Goal: Task Accomplishment & Management: Use online tool/utility

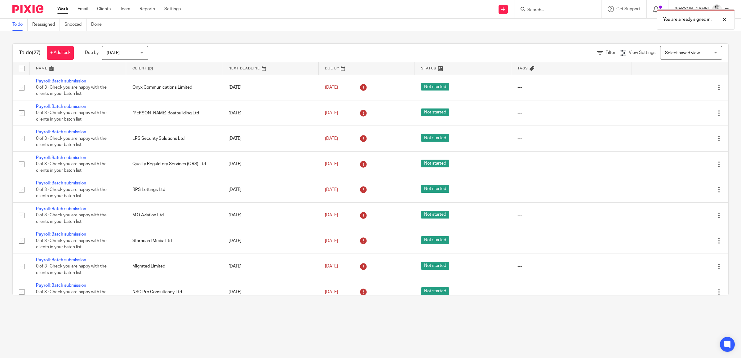
click at [604, 55] on div "Filter" at bounding box center [608, 53] width 23 height 7
click at [606, 53] on span "Filter" at bounding box center [611, 53] width 10 height 4
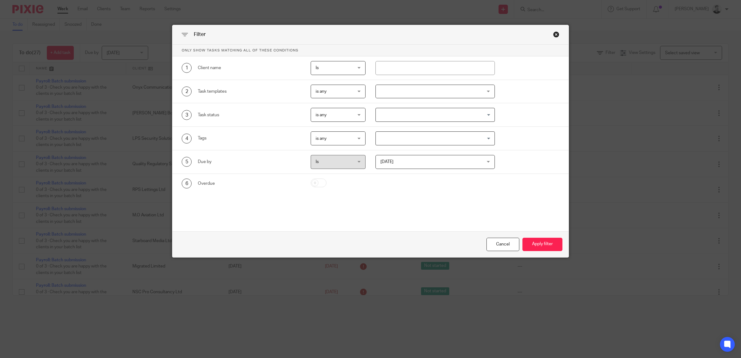
click at [340, 94] on span "is any" at bounding box center [336, 91] width 40 height 13
click at [333, 116] on li "is none" at bounding box center [335, 117] width 54 height 13
click at [385, 92] on div at bounding box center [435, 92] width 119 height 14
click at [354, 90] on div "is none is none" at bounding box center [338, 92] width 55 height 14
click at [350, 109] on li "is any" at bounding box center [335, 105] width 54 height 13
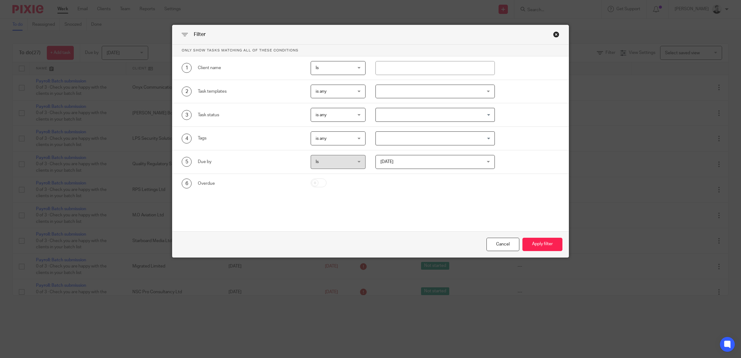
click at [391, 92] on div at bounding box center [435, 92] width 119 height 14
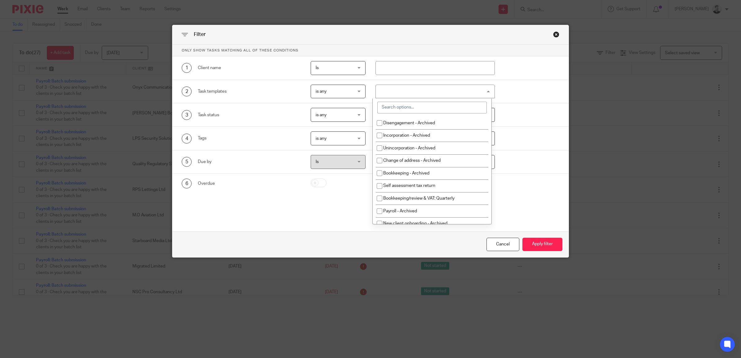
click at [393, 93] on div at bounding box center [435, 92] width 119 height 14
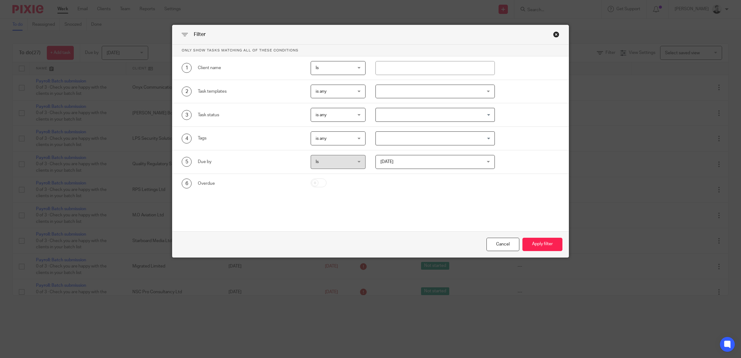
click at [395, 97] on div at bounding box center [435, 92] width 119 height 14
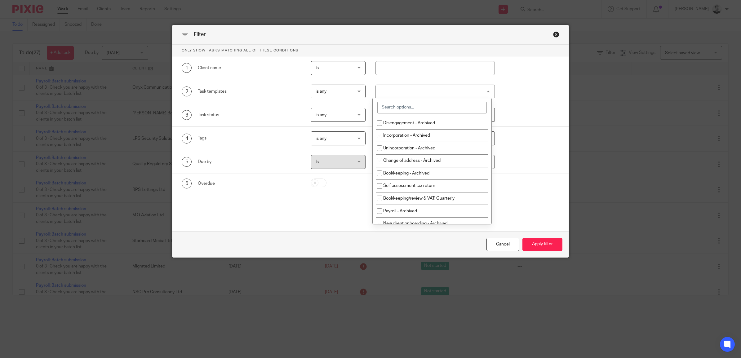
click at [395, 107] on input "search" at bounding box center [431, 108] width 109 height 12
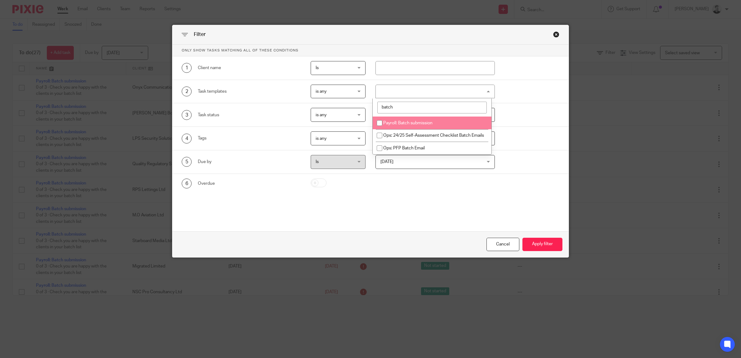
type input "batch"
click at [412, 123] on span "Payroll: Batch submission" at bounding box center [407, 123] width 49 height 4
checkbox input "true"
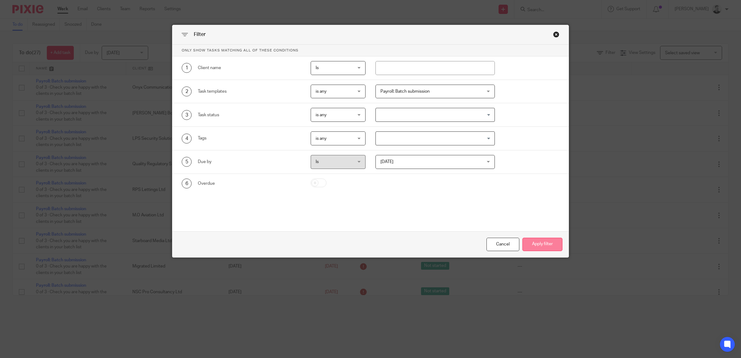
click at [532, 241] on button "Apply filter" at bounding box center [543, 244] width 40 height 13
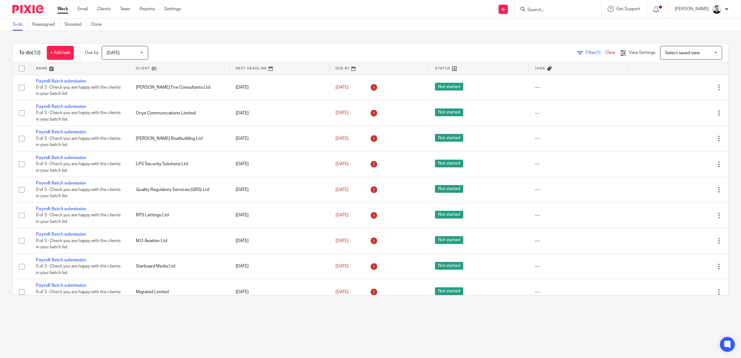
click at [150, 68] on link at bounding box center [180, 68] width 100 height 12
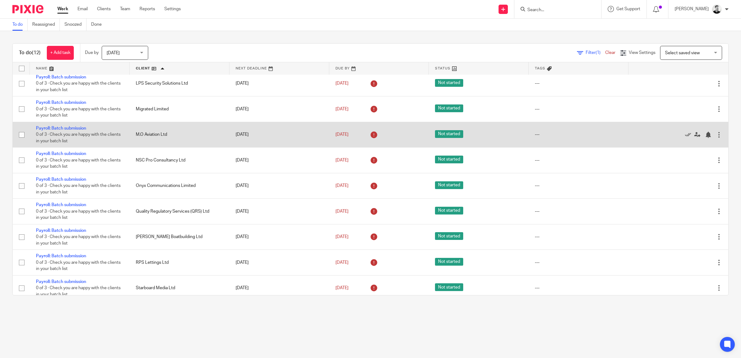
scroll to position [85, 0]
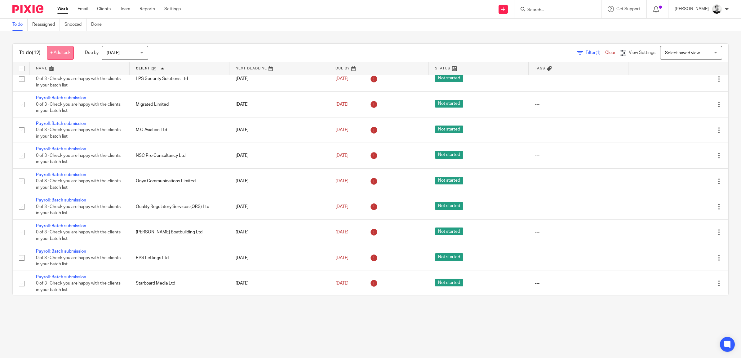
click at [63, 51] on link "+ Add task" at bounding box center [60, 53] width 27 height 14
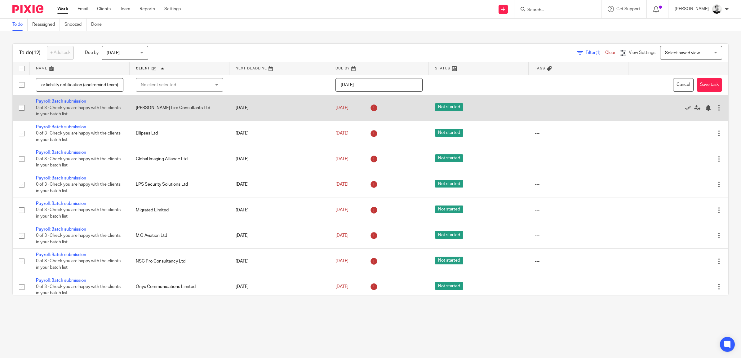
scroll to position [0, 41]
type input "Check batch PAYE for liability notification (and remind team)"
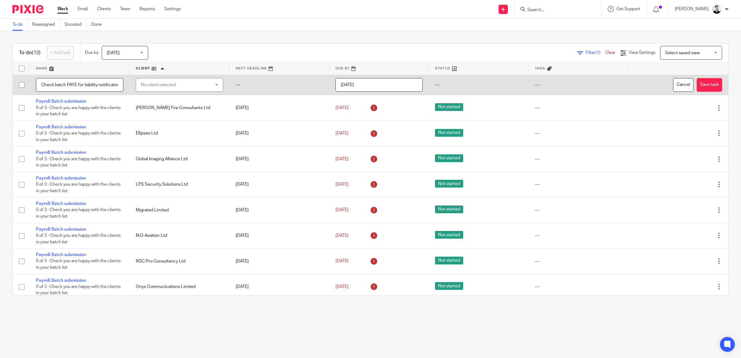
click at [160, 78] on div "No client selected" at bounding box center [174, 84] width 66 height 13
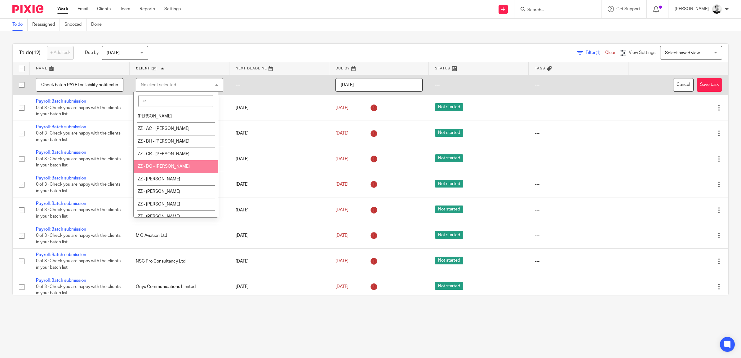
type input "zz"
click at [173, 162] on li "ZZ - DC - [PERSON_NAME]" at bounding box center [176, 166] width 84 height 13
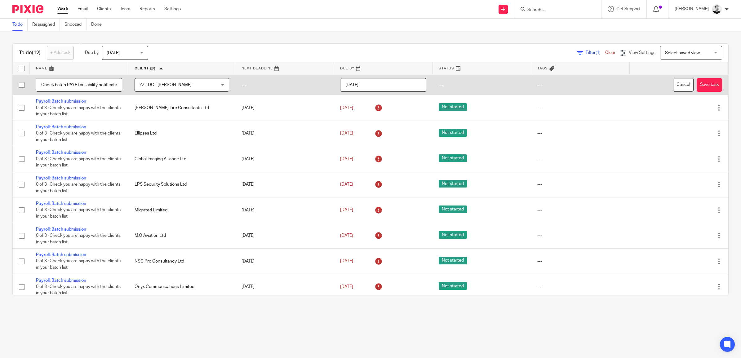
click at [393, 85] on input "[DATE]" at bounding box center [383, 85] width 86 height 14
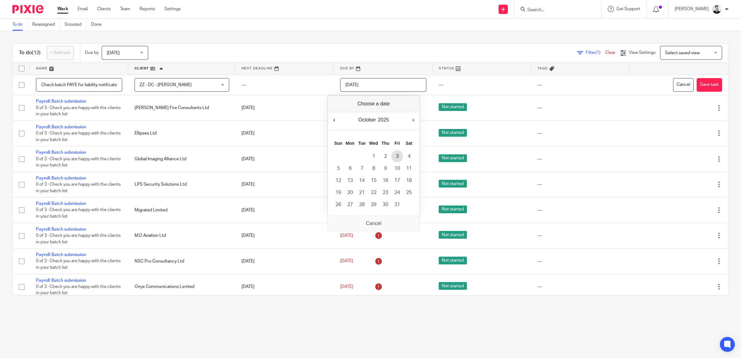
type input "2025-10-03"
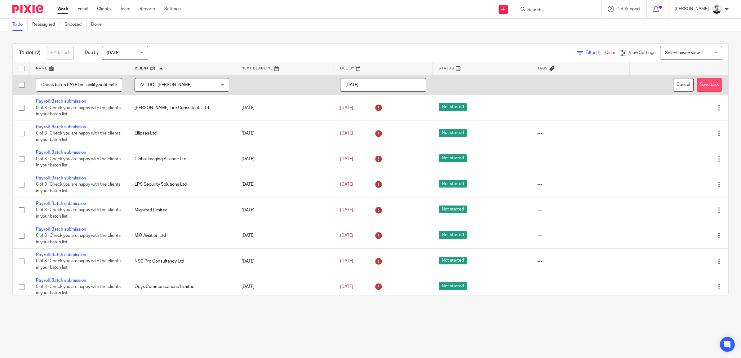
click at [697, 83] on button "Save task" at bounding box center [709, 85] width 25 height 14
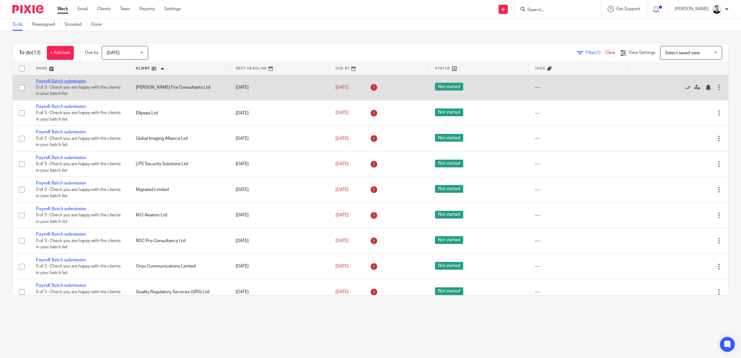
click at [81, 81] on link "Payroll: Batch submission" at bounding box center [61, 81] width 50 height 4
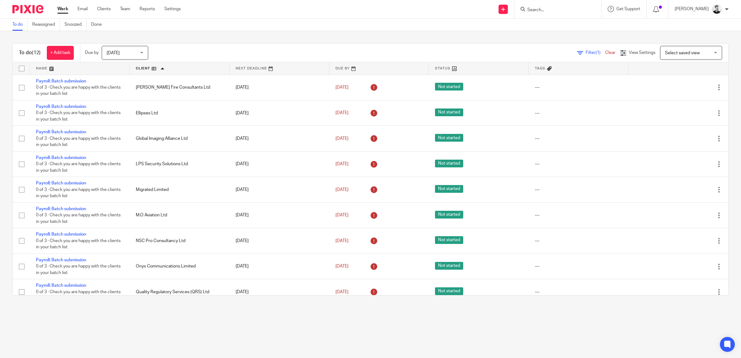
click at [22, 69] on input "checkbox" at bounding box center [22, 69] width 12 height 12
checkbox input "true"
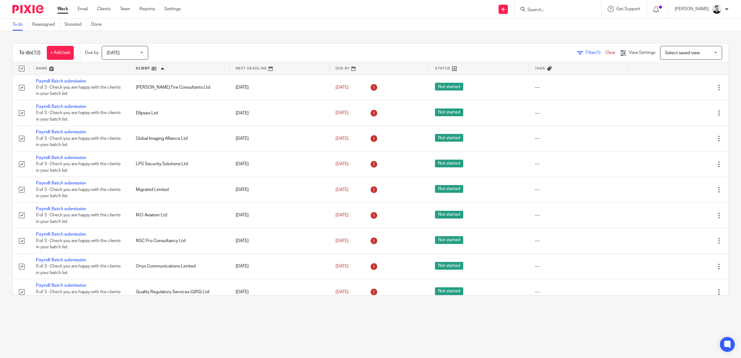
checkbox input "true"
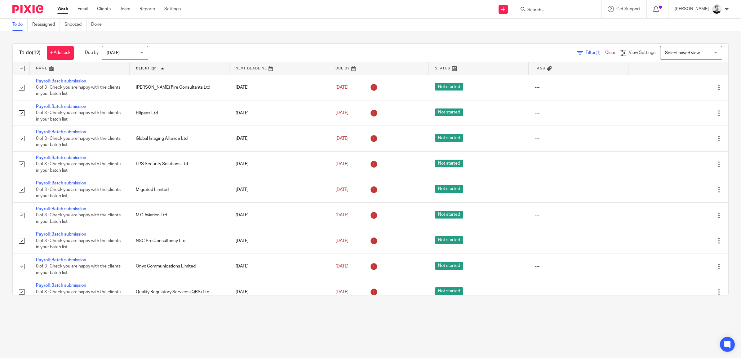
checkbox input "true"
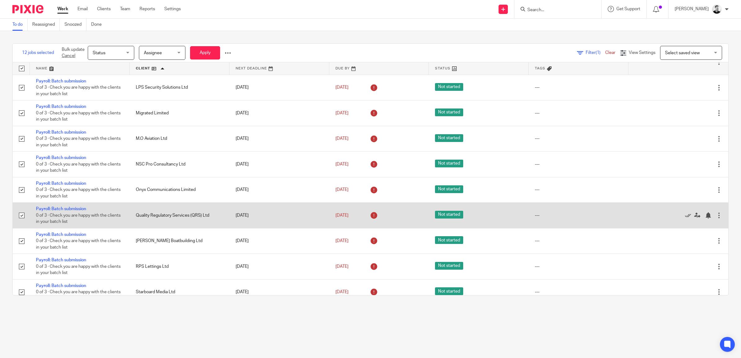
scroll to position [85, 0]
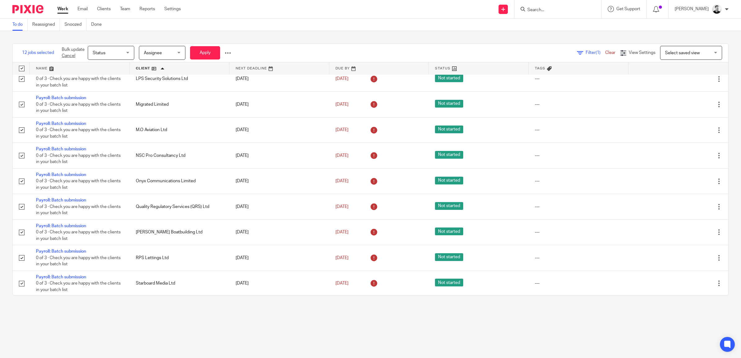
click at [228, 53] on div at bounding box center [228, 53] width 6 height 6
click at [109, 56] on span "Status" at bounding box center [109, 52] width 33 height 13
click at [174, 51] on span "Assignee" at bounding box center [160, 52] width 33 height 13
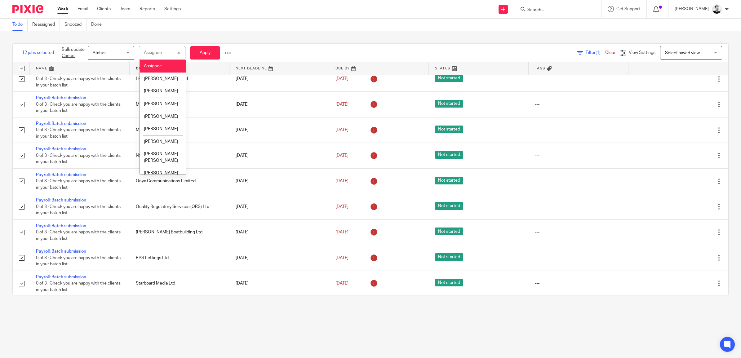
click at [174, 51] on div "Assignee Assignee" at bounding box center [162, 53] width 47 height 14
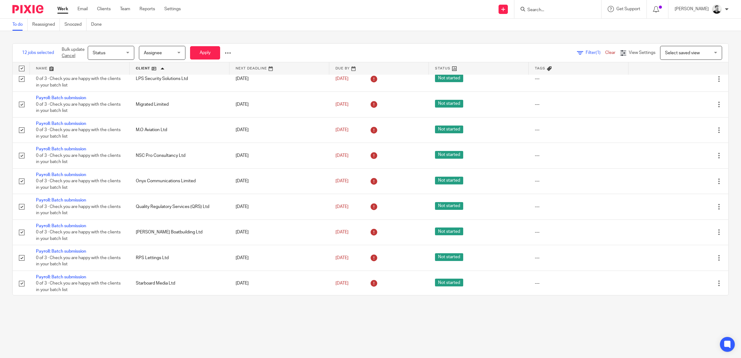
click at [120, 55] on span "Status" at bounding box center [109, 52] width 33 height 13
click at [95, 115] on span "Done" at bounding box center [98, 116] width 11 height 4
click at [215, 50] on button "Apply" at bounding box center [205, 52] width 30 height 13
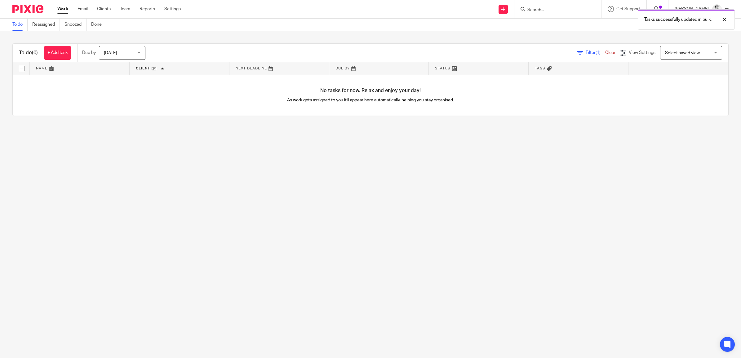
click at [605, 51] on link "Clear" at bounding box center [610, 53] width 10 height 4
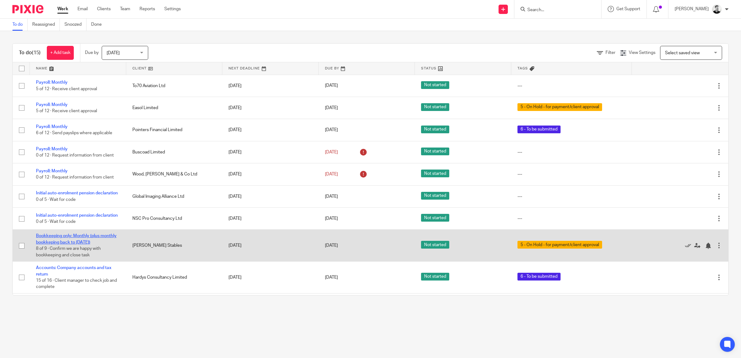
click at [87, 244] on link "Bookkeeping only: Monthly (plus monthly bookkeping back to April 25)" at bounding box center [76, 239] width 81 height 11
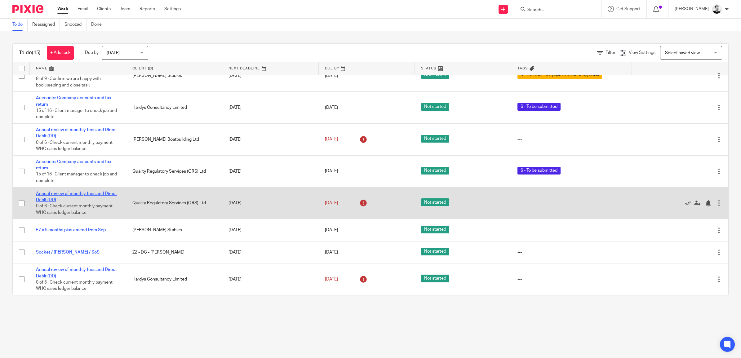
scroll to position [176, 0]
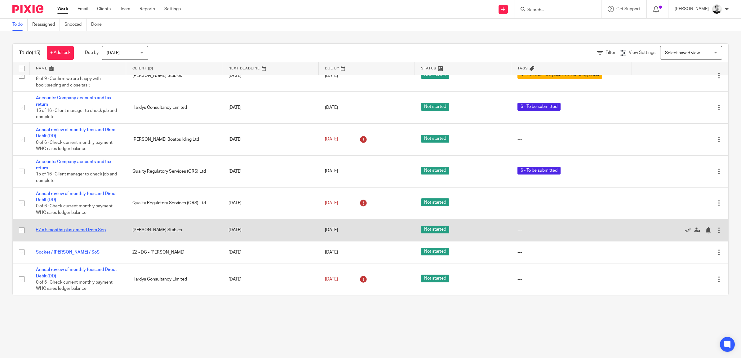
click at [55, 231] on link "£7 x 5 months plus amend from Sep" at bounding box center [71, 230] width 70 height 4
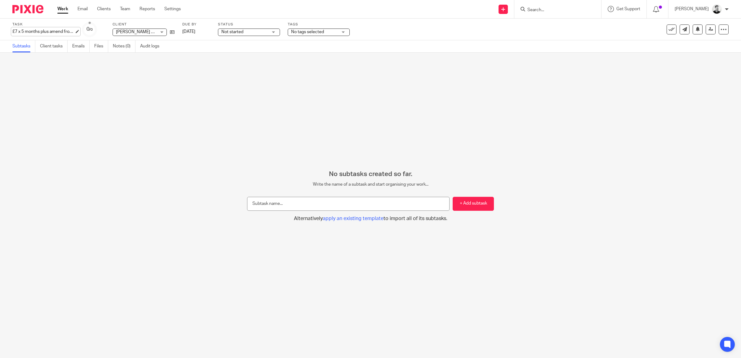
click at [29, 33] on div "£7 x 5 months plus amend from Sep Save £7 x 5 months plus amend from Sep" at bounding box center [43, 32] width 62 height 6
click at [26, 30] on input "£7 x 5 months plus amend from Sep" at bounding box center [57, 32] width 91 height 7
type input "£7 x 6 months plus amend from Sep"
click at [669, 29] on icon at bounding box center [672, 29] width 6 height 6
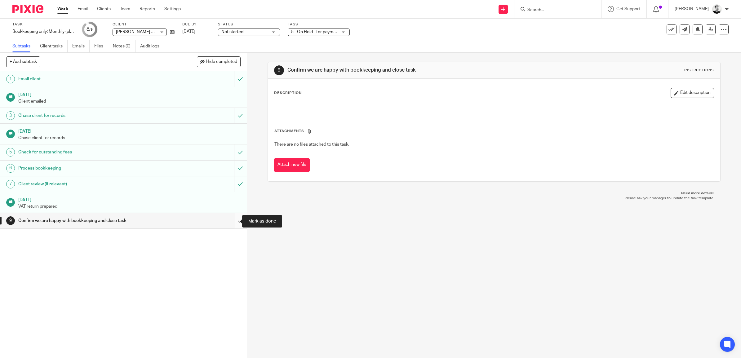
click at [233, 219] on input "submit" at bounding box center [123, 221] width 247 height 16
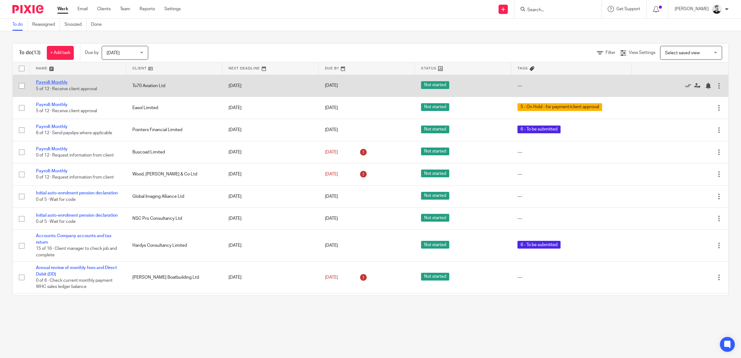
click at [58, 80] on link "Payroll: Monthly" at bounding box center [52, 82] width 32 height 4
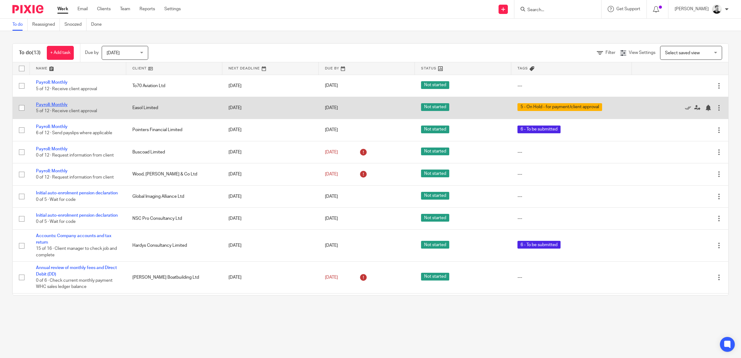
click at [61, 106] on link "Payroll: Monthly" at bounding box center [52, 105] width 32 height 4
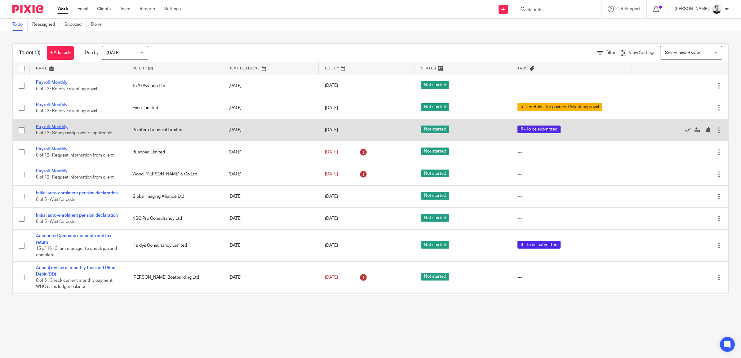
click at [62, 129] on link "Payroll: Monthly" at bounding box center [52, 127] width 32 height 4
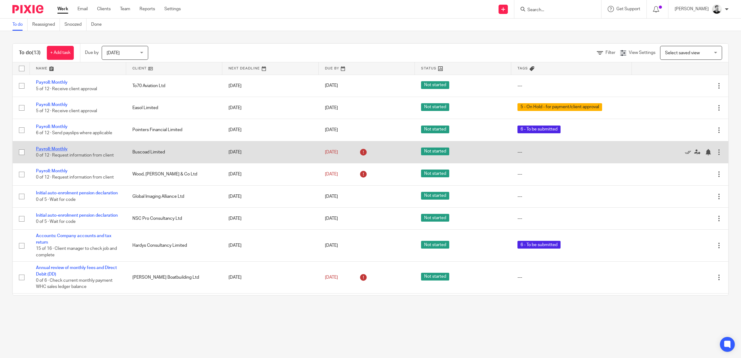
click at [60, 150] on link "Payroll: Monthly" at bounding box center [52, 149] width 32 height 4
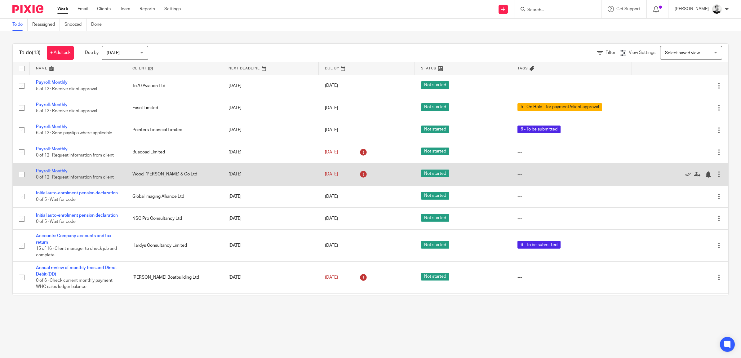
click at [61, 171] on link "Payroll: Monthly" at bounding box center [52, 171] width 32 height 4
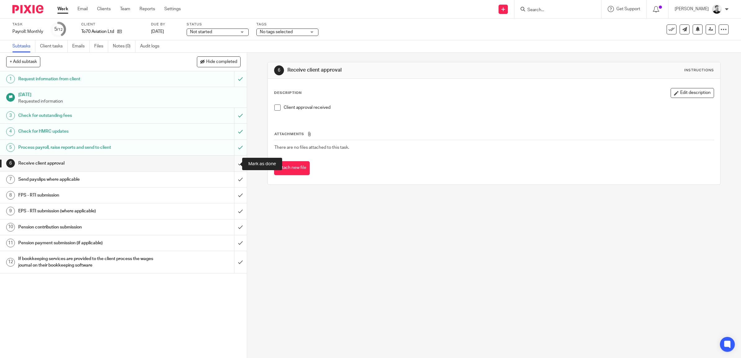
click at [235, 163] on input "submit" at bounding box center [123, 164] width 247 height 16
click at [233, 179] on input "submit" at bounding box center [123, 180] width 247 height 16
click at [232, 180] on input "submit" at bounding box center [123, 180] width 247 height 16
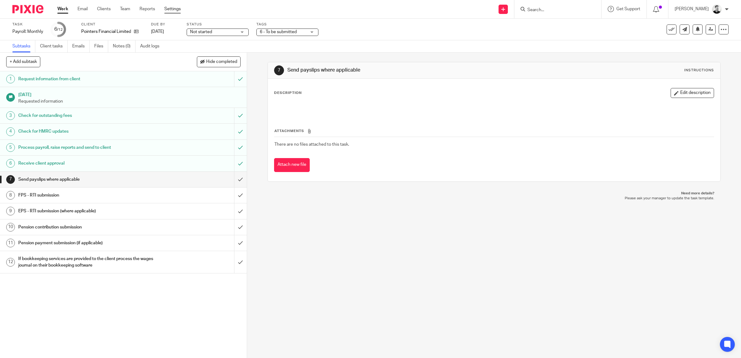
click at [173, 8] on link "Settings" at bounding box center [172, 9] width 16 height 6
click at [173, 32] on link "[DATE]" at bounding box center [165, 32] width 28 height 7
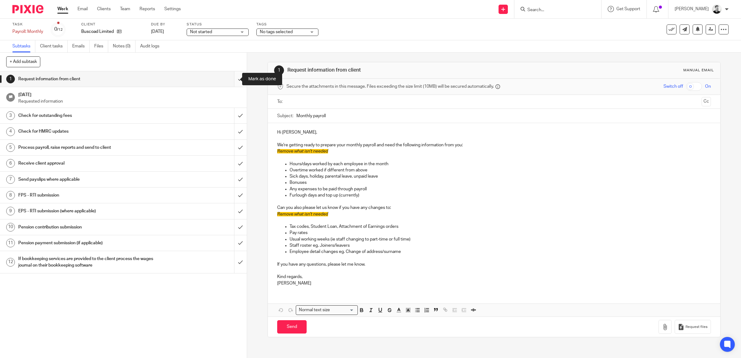
click at [231, 81] on input "submit" at bounding box center [123, 79] width 247 height 16
click at [234, 114] on input "submit" at bounding box center [123, 116] width 247 height 16
click at [234, 133] on input "submit" at bounding box center [123, 132] width 247 height 16
click at [233, 81] on input "submit" at bounding box center [123, 79] width 247 height 16
click at [232, 113] on input "submit" at bounding box center [123, 116] width 247 height 16
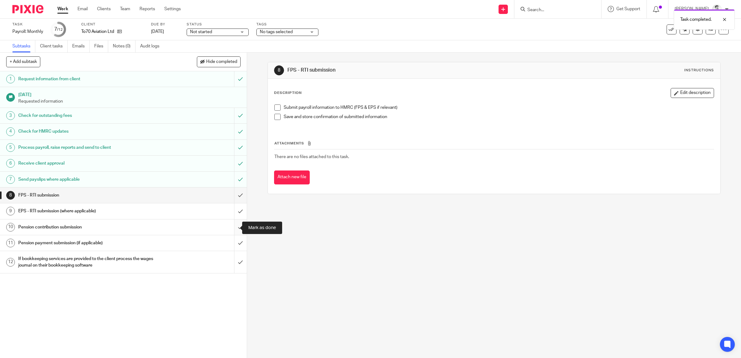
click at [236, 228] on input "submit" at bounding box center [123, 228] width 247 height 16
click at [234, 245] on input "submit" at bounding box center [123, 243] width 247 height 16
click at [235, 261] on input "submit" at bounding box center [123, 262] width 247 height 22
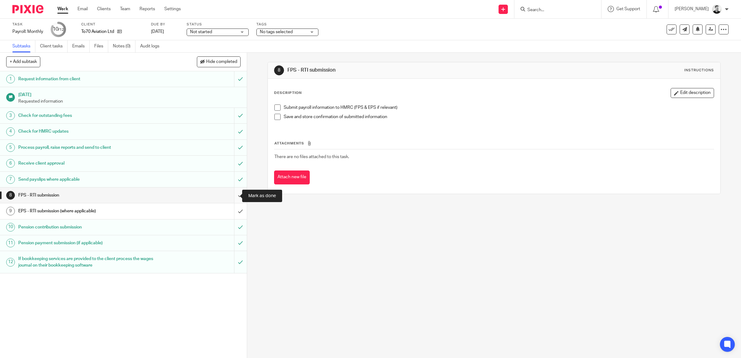
click at [232, 194] on input "submit" at bounding box center [123, 196] width 247 height 16
click at [233, 212] on input "submit" at bounding box center [123, 211] width 247 height 16
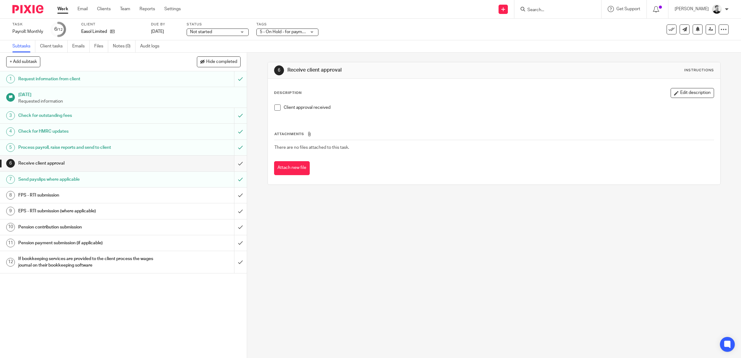
drag, startPoint x: 0, startPoint y: 0, endPoint x: 233, endPoint y: 165, distance: 285.0
click at [233, 165] on input "submit" at bounding box center [123, 164] width 247 height 16
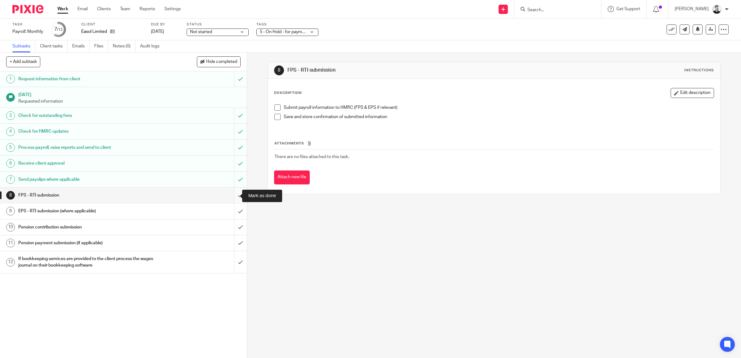
click at [235, 196] on input "submit" at bounding box center [123, 196] width 247 height 16
click at [233, 207] on input "submit" at bounding box center [123, 211] width 247 height 16
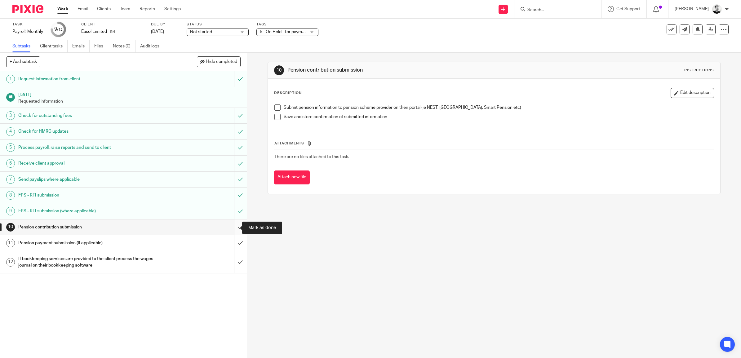
click at [229, 228] on input "submit" at bounding box center [123, 228] width 247 height 16
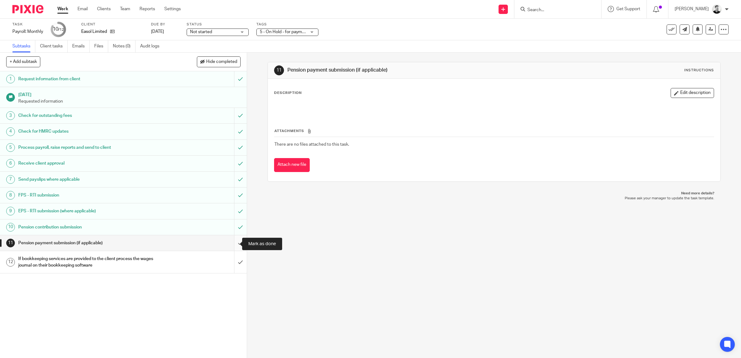
click at [232, 244] on input "submit" at bounding box center [123, 243] width 247 height 16
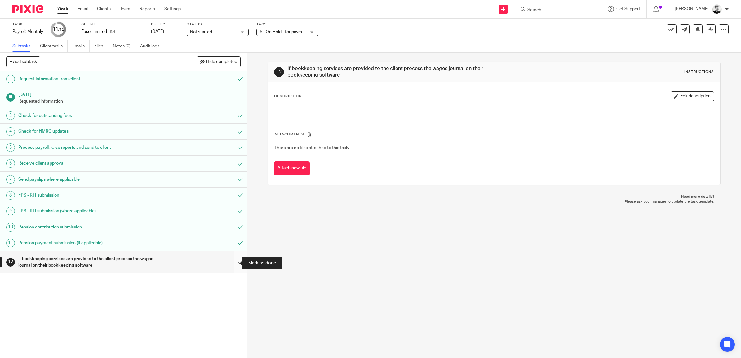
click at [235, 262] on input "submit" at bounding box center [123, 262] width 247 height 22
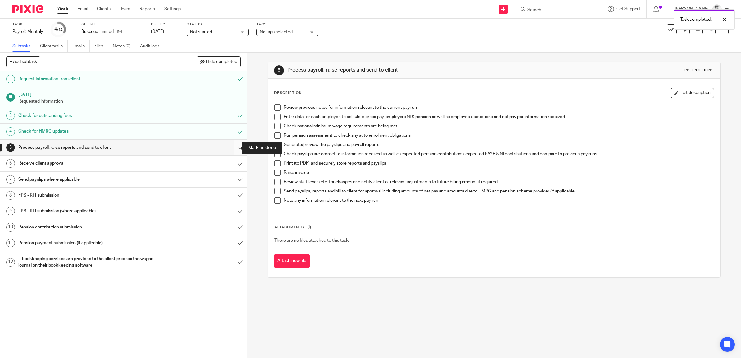
click at [233, 148] on input "submit" at bounding box center [123, 148] width 247 height 16
click at [233, 165] on input "submit" at bounding box center [123, 164] width 247 height 16
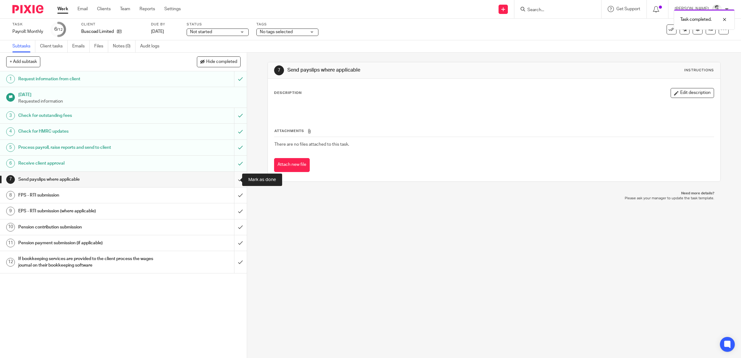
click at [232, 178] on input "submit" at bounding box center [123, 180] width 247 height 16
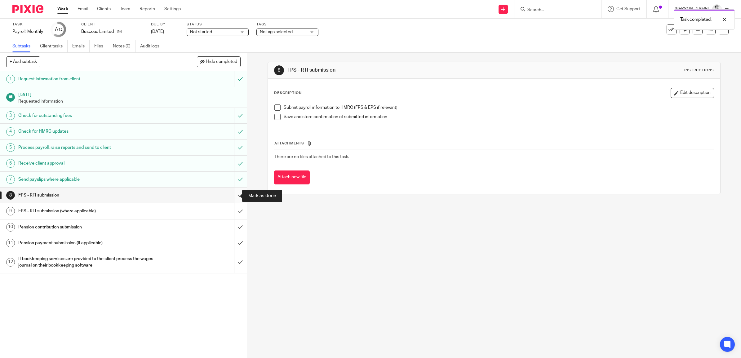
click at [233, 194] on input "submit" at bounding box center [123, 196] width 247 height 16
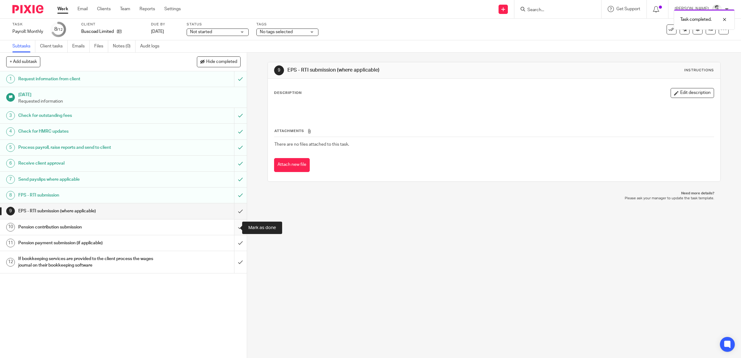
click at [234, 229] on input "submit" at bounding box center [123, 228] width 247 height 16
click at [234, 244] on input "submit" at bounding box center [123, 243] width 247 height 16
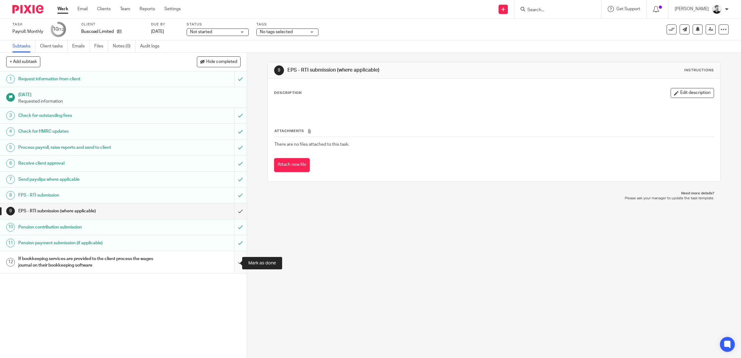
click at [230, 262] on input "submit" at bounding box center [123, 262] width 247 height 22
click at [168, 32] on link "[DATE]" at bounding box center [165, 32] width 28 height 7
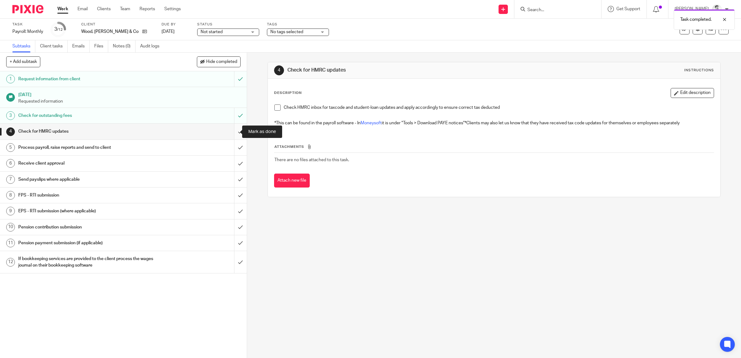
click at [232, 130] on input "submit" at bounding box center [123, 132] width 247 height 16
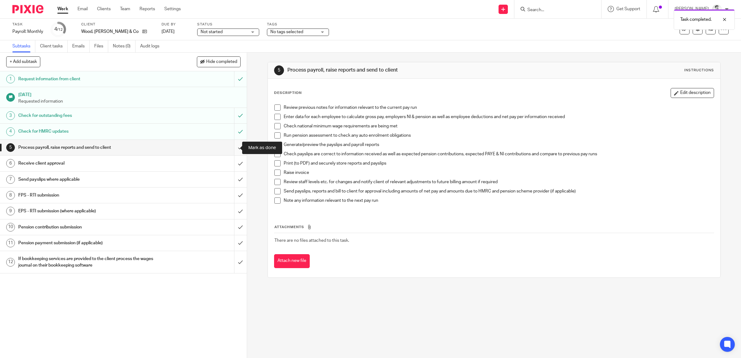
click at [233, 145] on input "submit" at bounding box center [123, 148] width 247 height 16
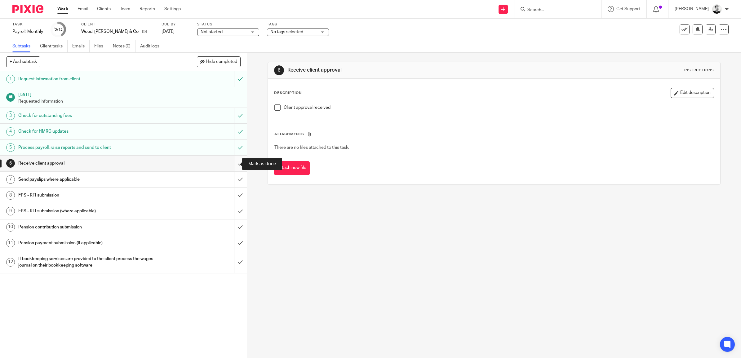
click at [230, 164] on input "submit" at bounding box center [123, 164] width 247 height 16
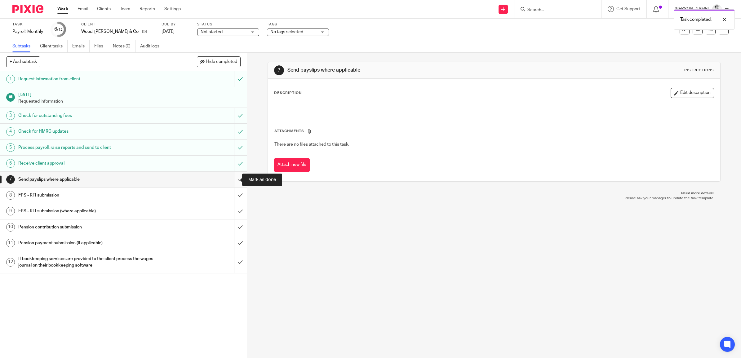
click at [231, 179] on input "submit" at bounding box center [123, 180] width 247 height 16
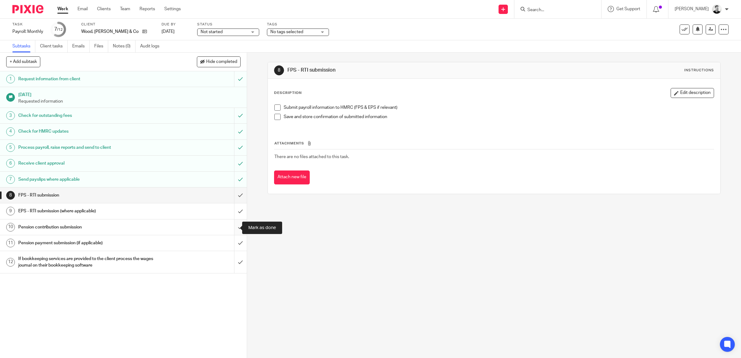
click at [230, 228] on input "submit" at bounding box center [123, 228] width 247 height 16
click at [235, 194] on input "submit" at bounding box center [123, 196] width 247 height 16
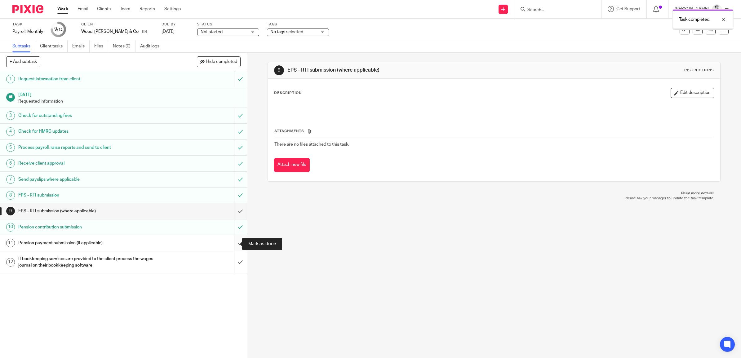
click at [232, 244] on input "submit" at bounding box center [123, 243] width 247 height 16
click at [236, 260] on input "submit" at bounding box center [123, 262] width 247 height 22
click at [175, 32] on link "[DATE]" at bounding box center [176, 32] width 28 height 7
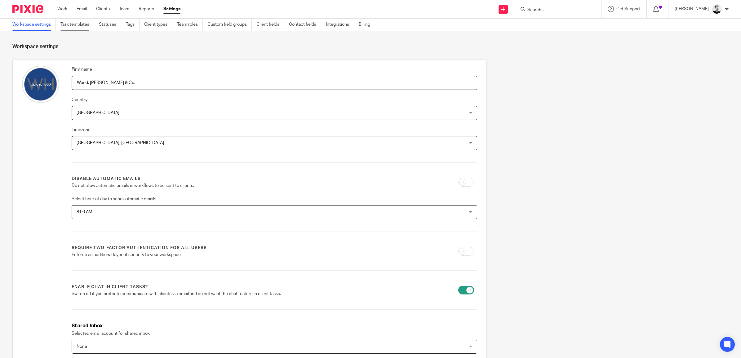
click at [81, 27] on link "Task templates" at bounding box center [77, 25] width 34 height 12
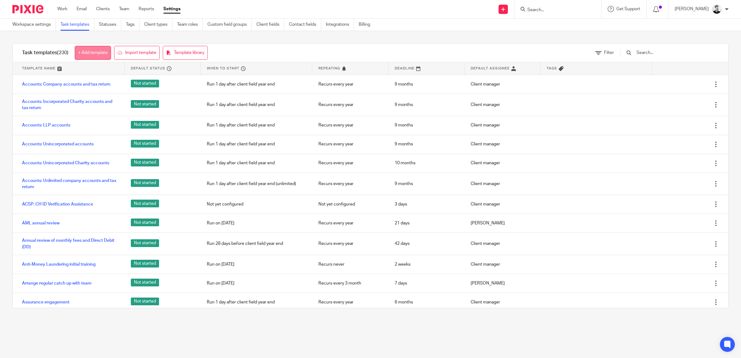
click at [94, 52] on link "+ Add template" at bounding box center [93, 53] width 36 height 14
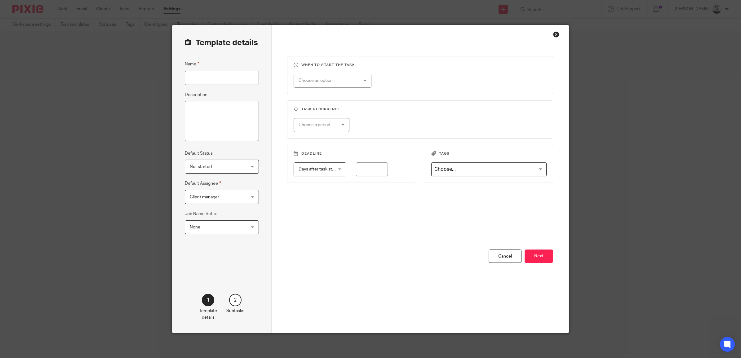
click at [553, 33] on div "Close this dialog window" at bounding box center [556, 34] width 6 height 6
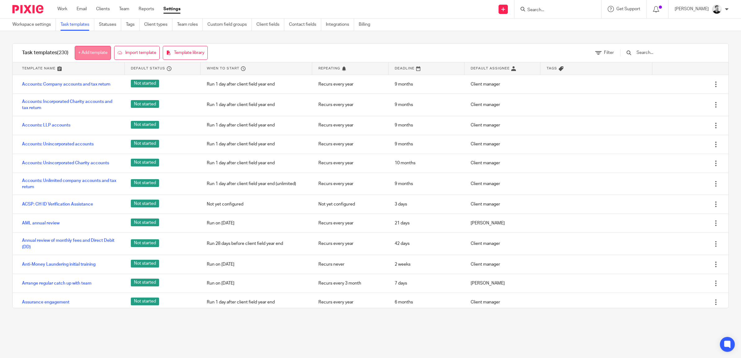
click at [92, 52] on link "+ Add template" at bounding box center [93, 53] width 36 height 14
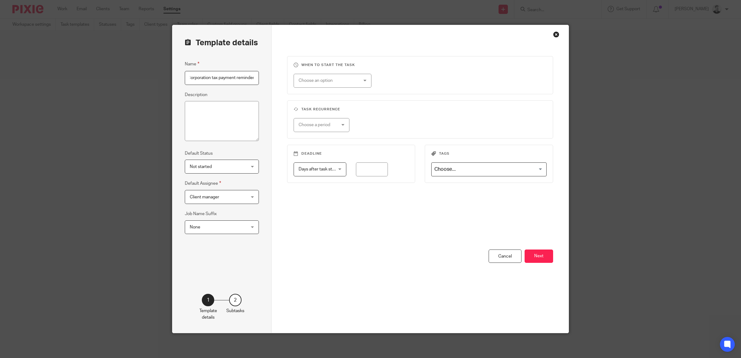
scroll to position [0, 4]
type input "Corporation tax payment reminder"
type textarea "A"
type textarea "To remind a company client to pay their corporation tax where they cannot diari…"
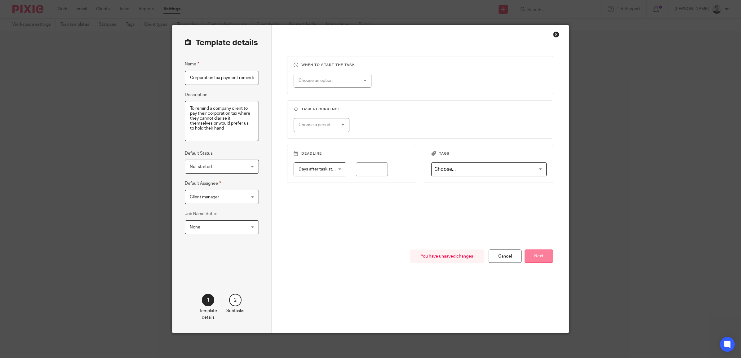
click at [535, 253] on button "Next" at bounding box center [539, 256] width 29 height 13
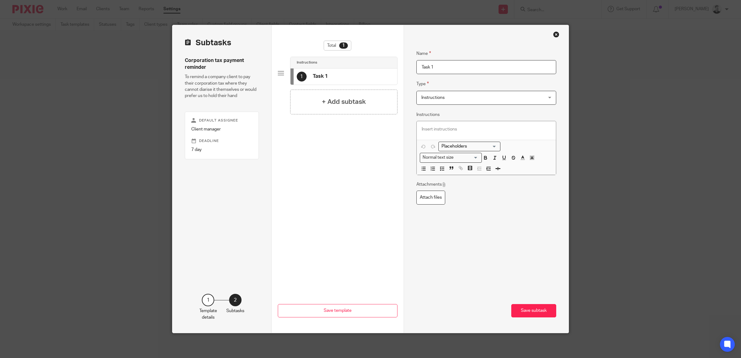
drag, startPoint x: 440, startPoint y: 72, endPoint x: 365, endPoint y: 72, distance: 75.7
click at [365, 72] on div "Subtasks Corporation tax payment reminder To remind a company client to pay the…" at bounding box center [370, 179] width 396 height 308
type input "Receive request from client for reminder"
click at [352, 103] on h4 "+ Add subtask" at bounding box center [344, 105] width 44 height 10
drag, startPoint x: 441, startPoint y: 71, endPoint x: 385, endPoint y: 65, distance: 56.9
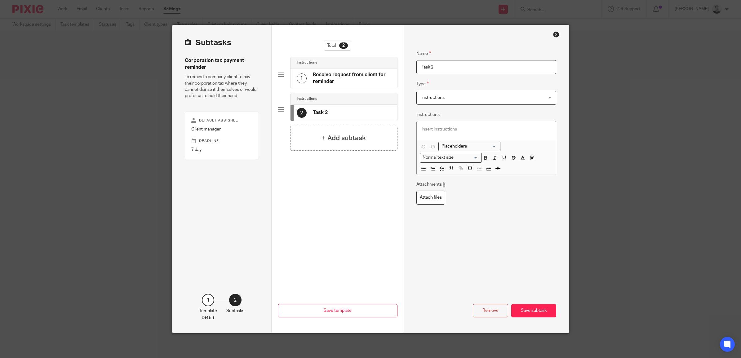
click at [387, 70] on div "Subtasks Corporation tax payment reminder To remind a company client to pay the…" at bounding box center [370, 179] width 396 height 308
type input "Add reminder to Pixie"
click at [351, 141] on h4 "+ Add subtask" at bounding box center [344, 138] width 44 height 10
drag, startPoint x: 429, startPoint y: 68, endPoint x: 395, endPoint y: 66, distance: 34.2
click at [397, 69] on div "Subtasks Corporation tax payment reminder To remind a company client to pay the…" at bounding box center [370, 179] width 396 height 308
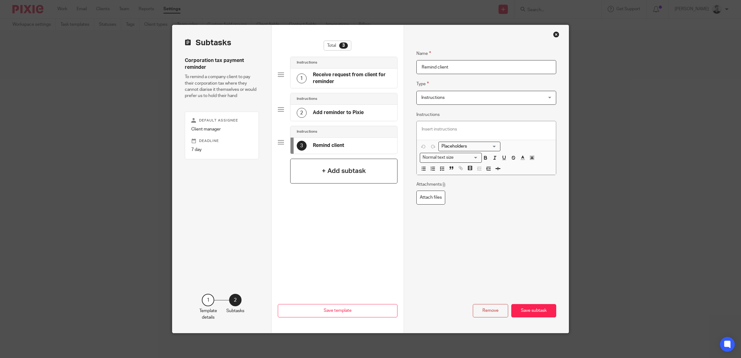
type input "Remind client"
click at [331, 168] on h4 "+ Add subtask" at bounding box center [344, 171] width 44 height 10
drag, startPoint x: 446, startPoint y: 67, endPoint x: 375, endPoint y: 63, distance: 71.4
click at [375, 63] on div "Subtasks Corporation tax payment reminder To remind a company client to pay the…" at bounding box center [370, 179] width 396 height 308
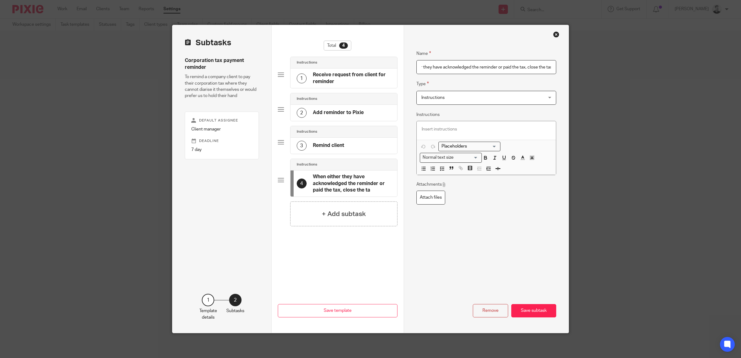
scroll to position [0, 27]
type input "When either they have acknowledged the reminder or paid the tax, close the task"
click at [535, 309] on button "Save subtask" at bounding box center [533, 310] width 45 height 13
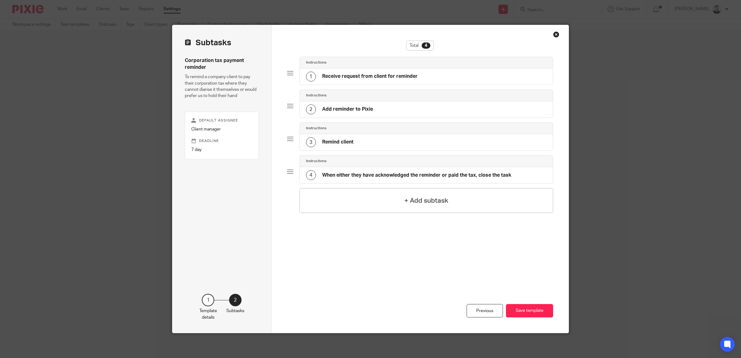
click at [535, 309] on button "Save template" at bounding box center [529, 310] width 47 height 13
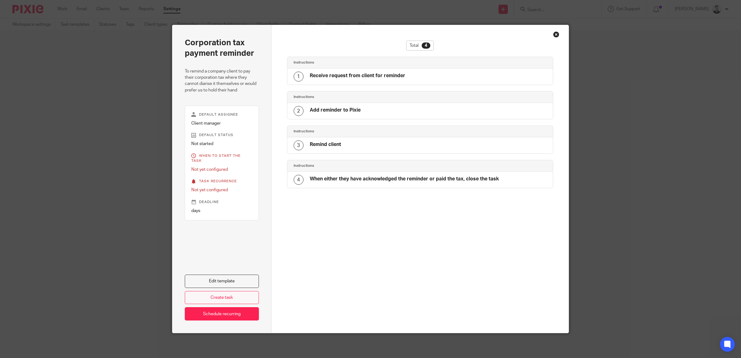
click at [209, 296] on link "Create task" at bounding box center [222, 297] width 74 height 13
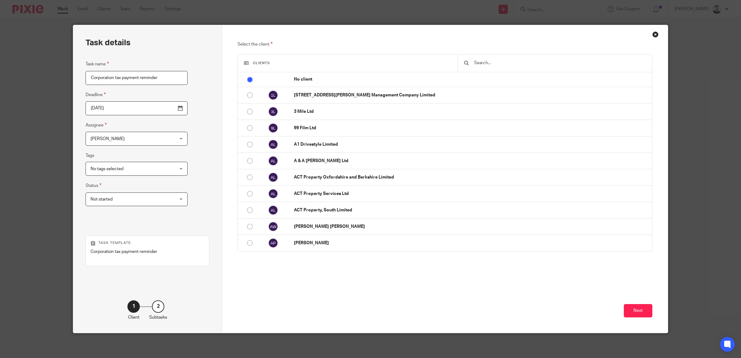
click at [492, 64] on input "text" at bounding box center [560, 63] width 172 height 7
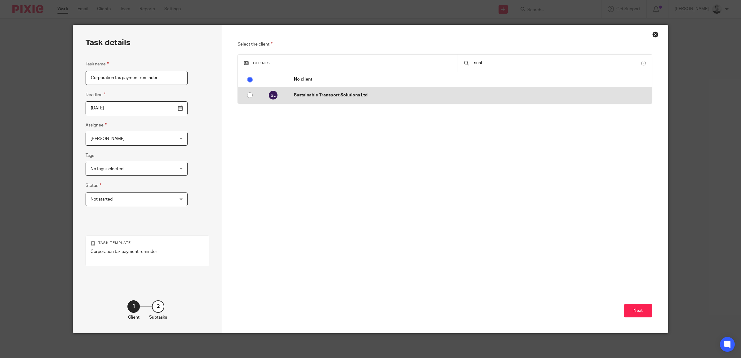
type input "sust"
click at [329, 99] on td "Sustainable Transport Solutions Ltd" at bounding box center [470, 95] width 364 height 16
radio input "false"
radio input "true"
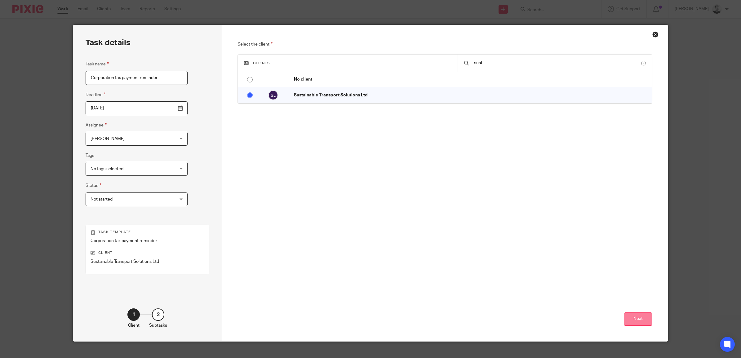
click at [637, 317] on button "Next" at bounding box center [638, 319] width 29 height 13
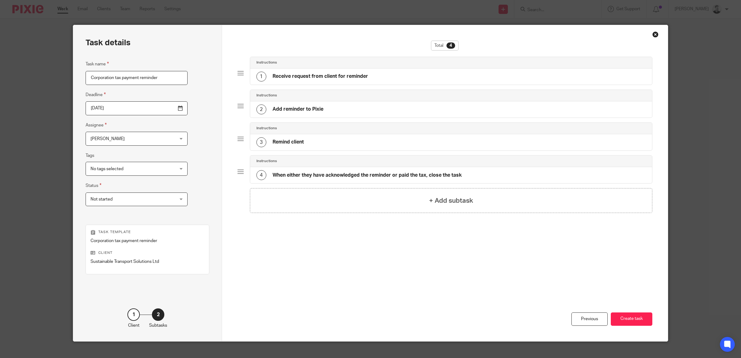
click at [168, 109] on input "2025-09-27" at bounding box center [137, 108] width 102 height 14
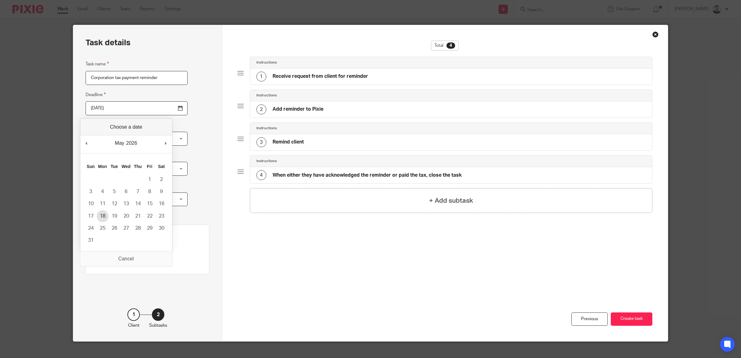
type input "2026-05-18"
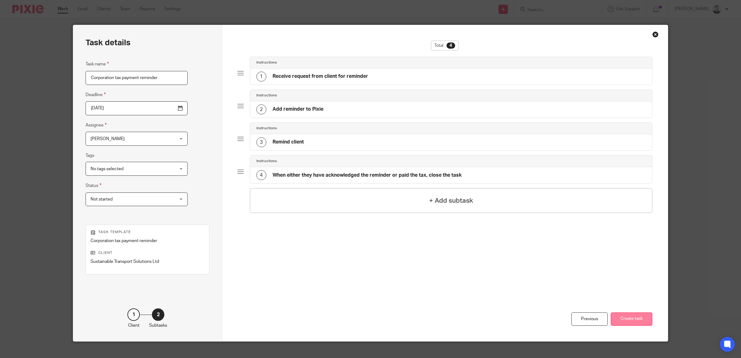
click at [628, 317] on button "Create task" at bounding box center [632, 319] width 42 height 13
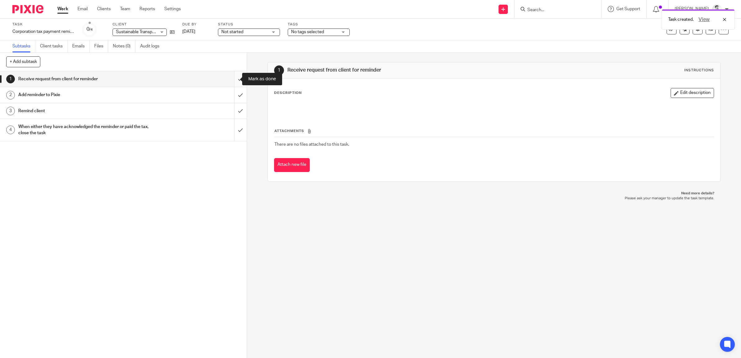
click at [236, 77] on input "submit" at bounding box center [123, 79] width 247 height 16
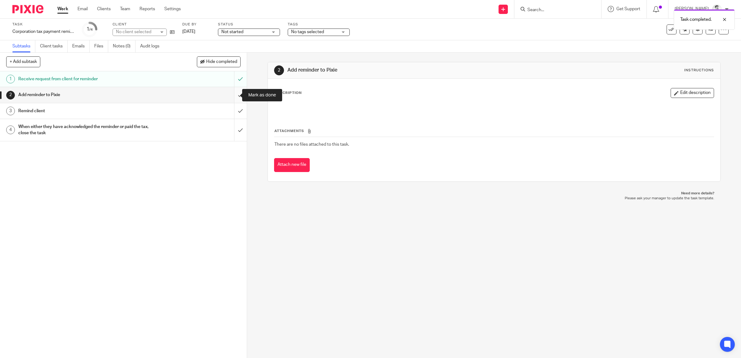
click at [232, 95] on input "submit" at bounding box center [123, 95] width 247 height 16
